Goal: Find specific page/section: Find specific page/section

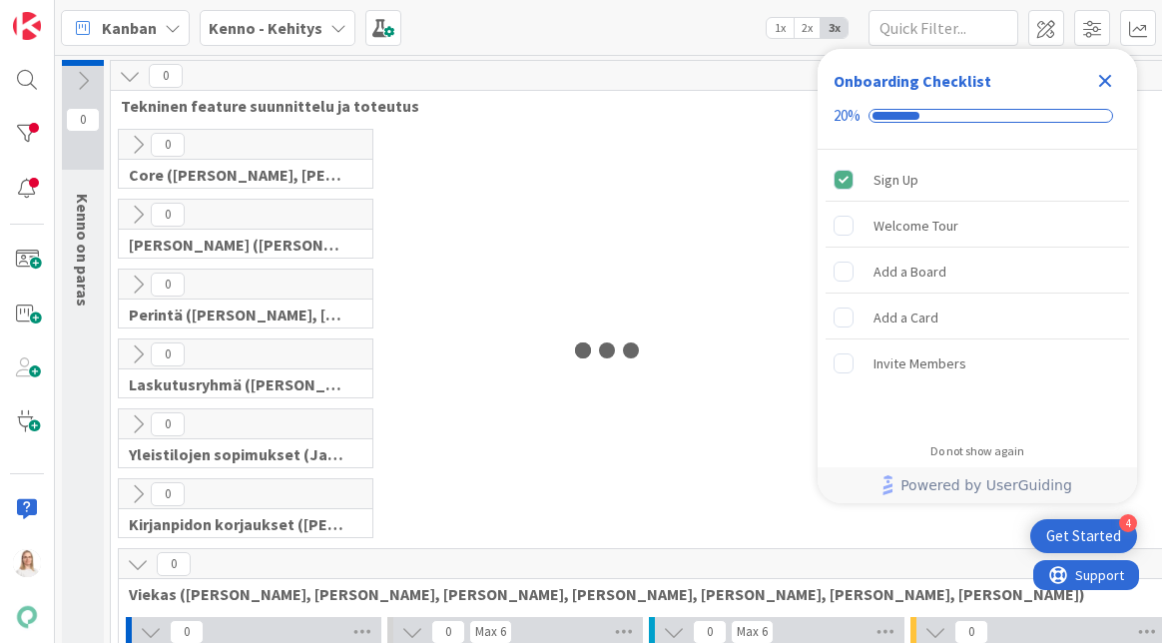
click at [1099, 76] on icon "Close Checklist" at bounding box center [1105, 81] width 13 height 13
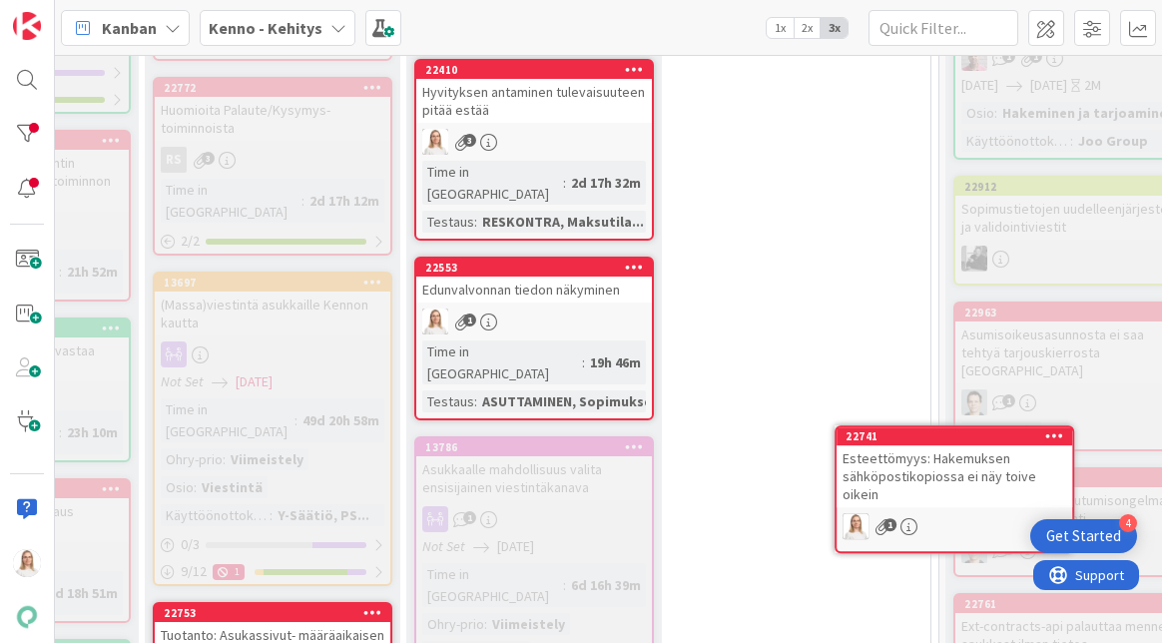
scroll to position [885, 805]
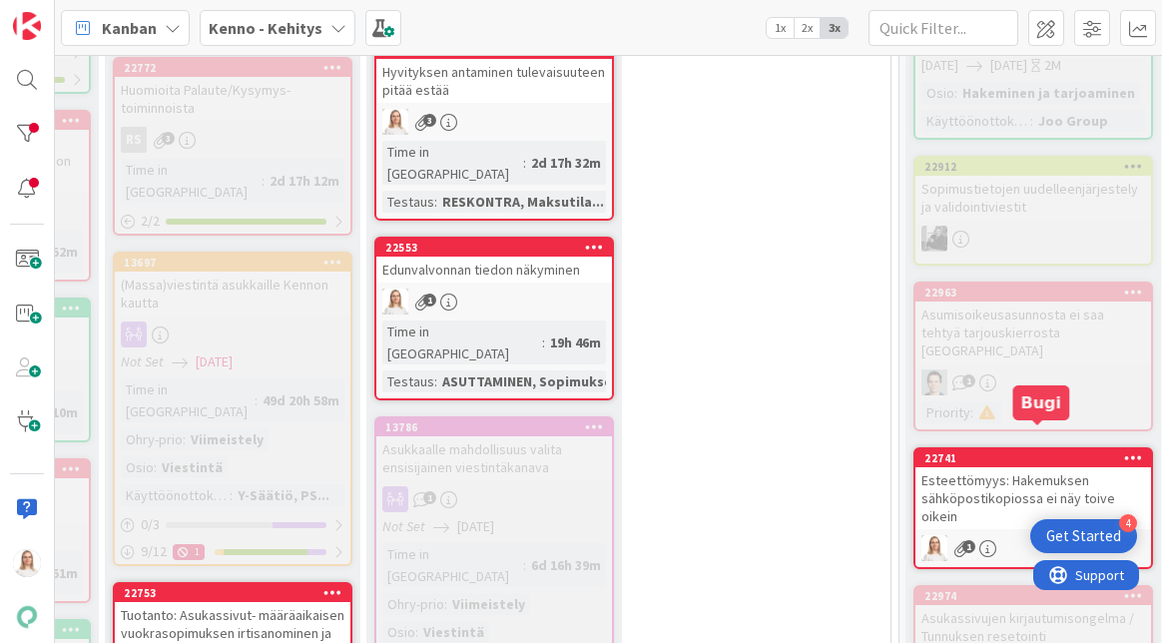
click at [1050, 451] on div "22741" at bounding box center [1037, 458] width 227 height 14
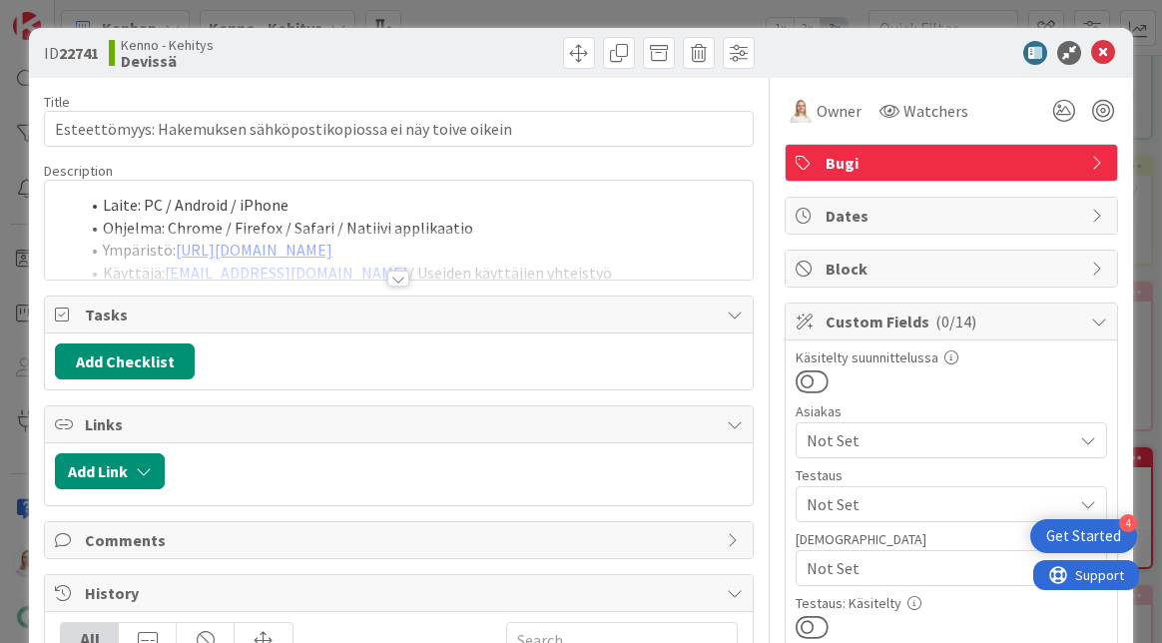
click at [394, 278] on div at bounding box center [398, 278] width 22 height 16
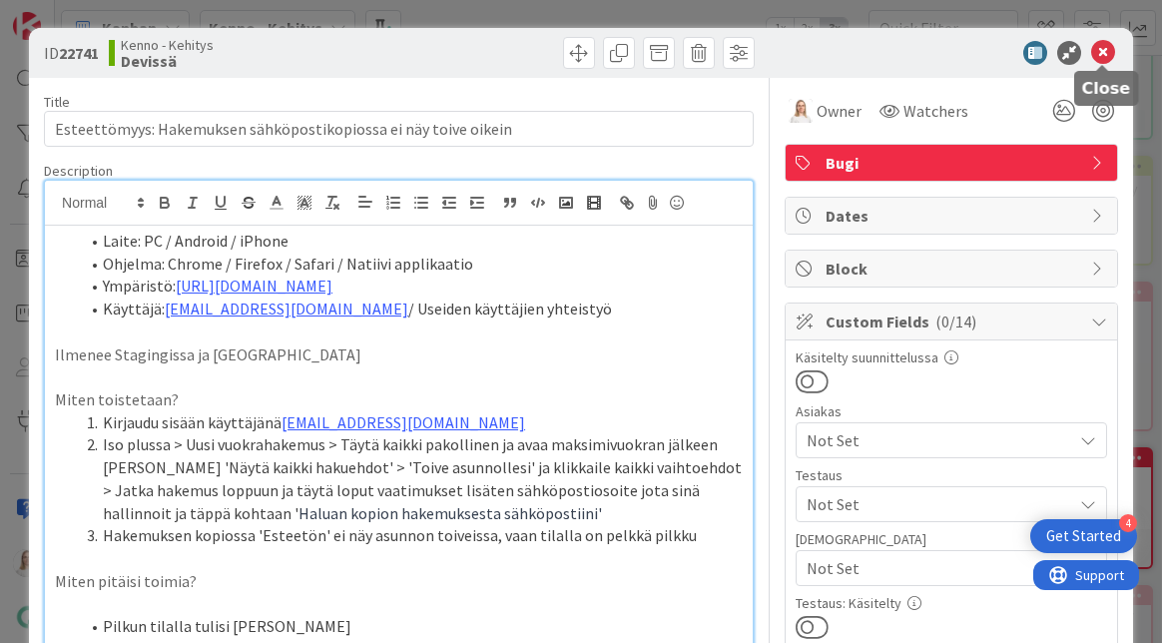
click at [1102, 51] on icon at bounding box center [1103, 53] width 24 height 24
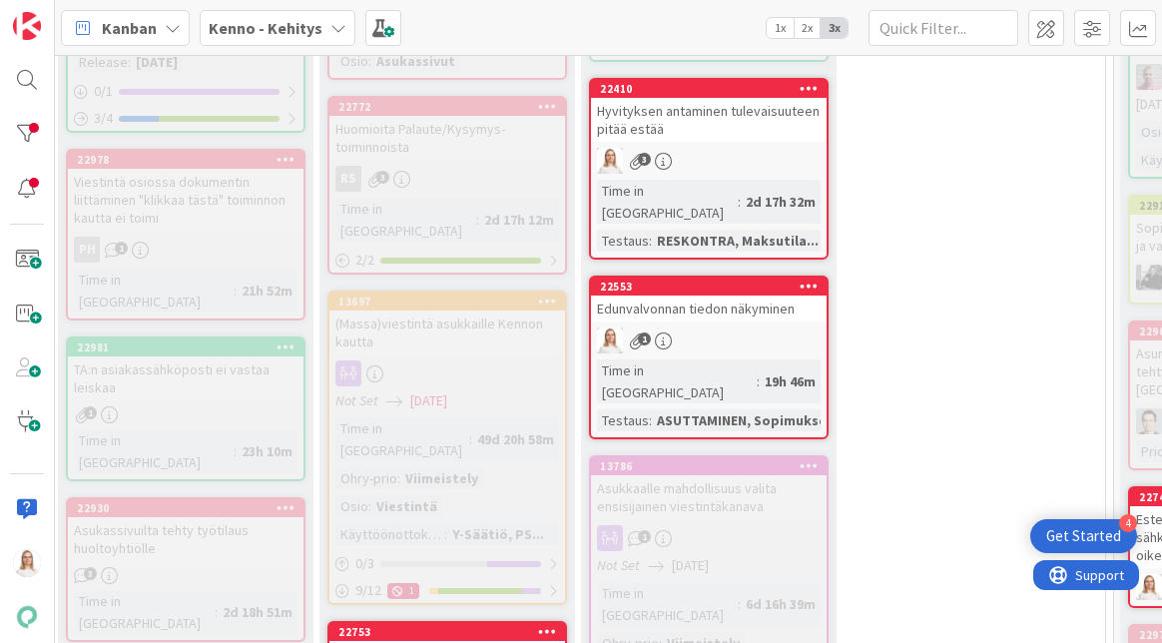
scroll to position [846, 591]
